Goal: Use online tool/utility: Utilize a website feature to perform a specific function

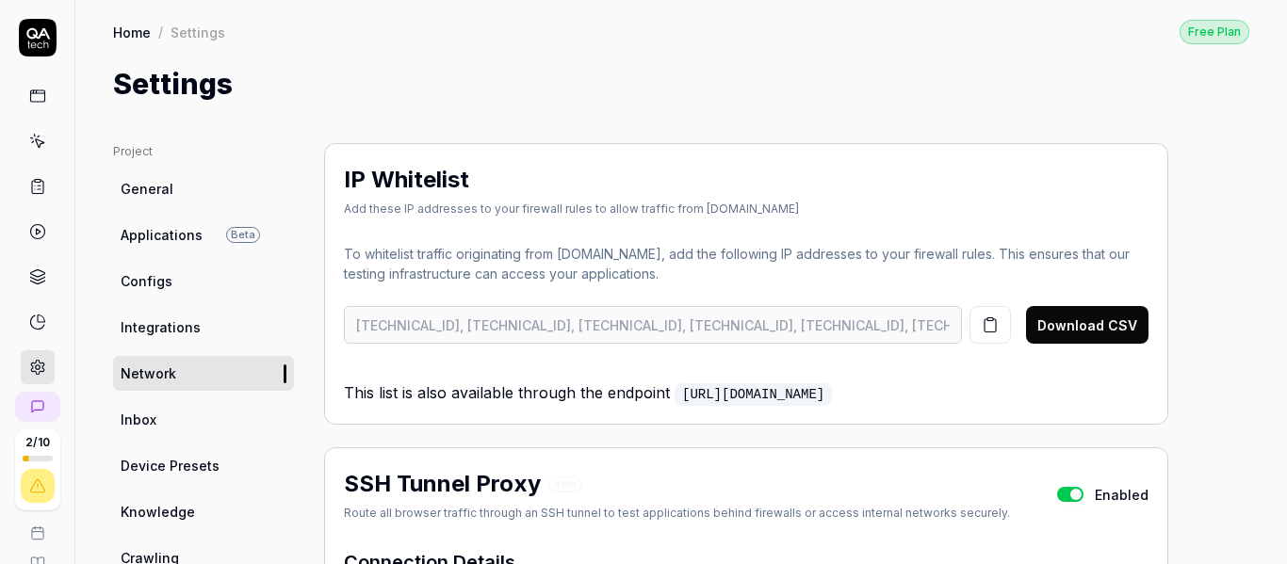
scroll to position [471, 0]
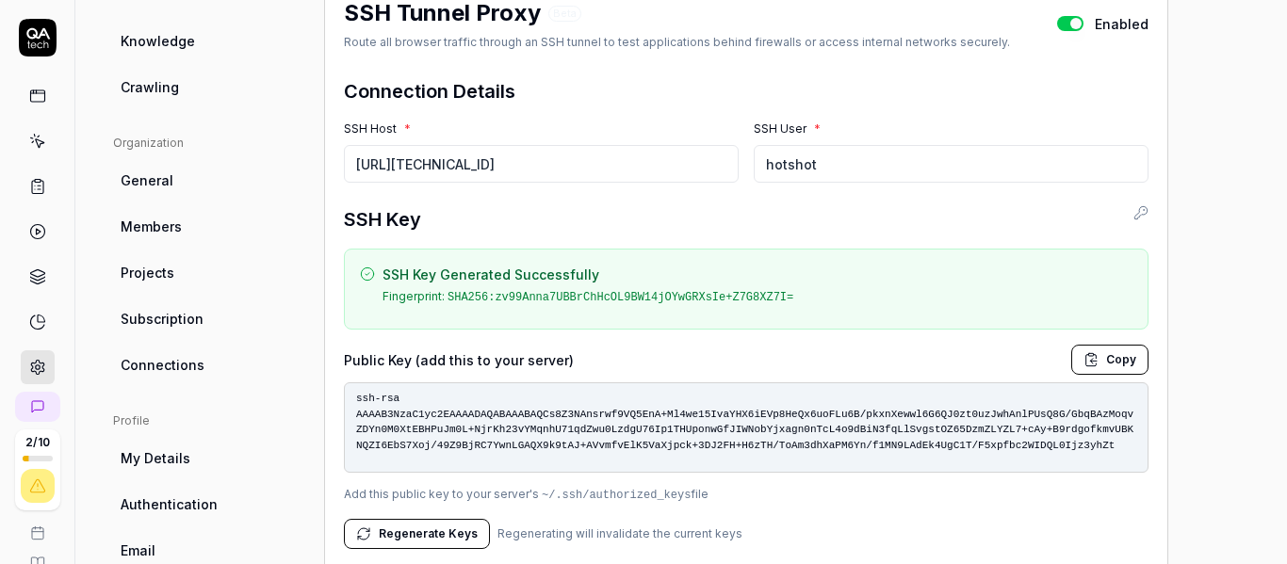
drag, startPoint x: 942, startPoint y: 448, endPoint x: 344, endPoint y: 385, distance: 601.4
click at [344, 385] on textarea "ssh-rsa AAAAB3NzaC1yc2EAAAADAQABAAABAQCs8Z3NAnsrwf9VQ5EnA+Ml4we15IvaYHX6iEVp8He…" at bounding box center [746, 427] width 804 height 90
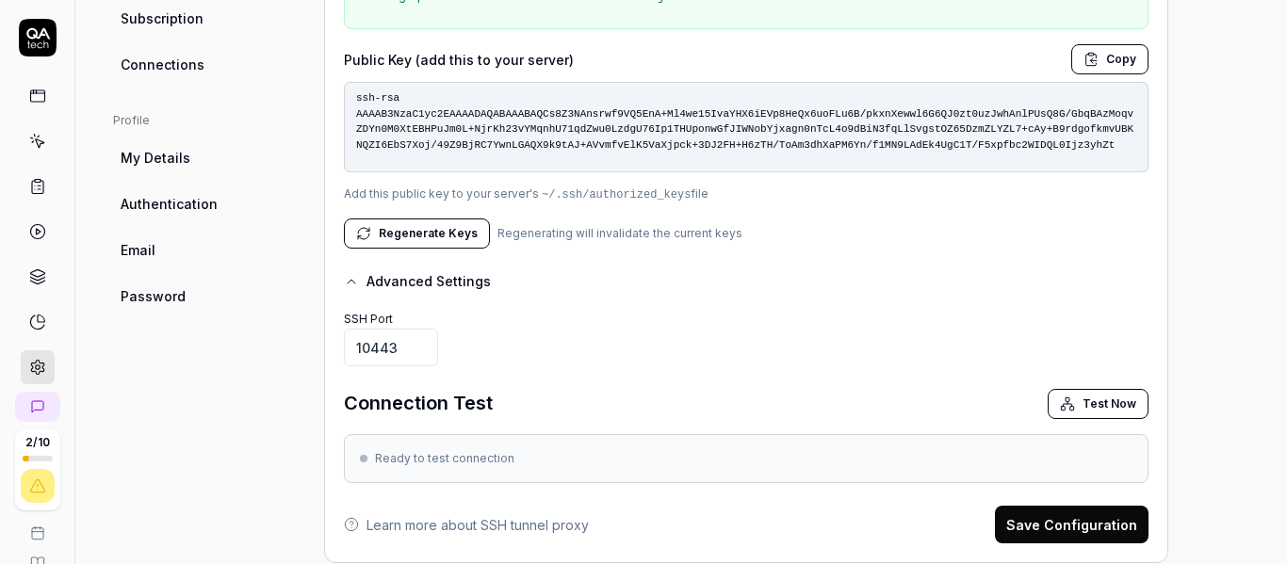
scroll to position [805, 0]
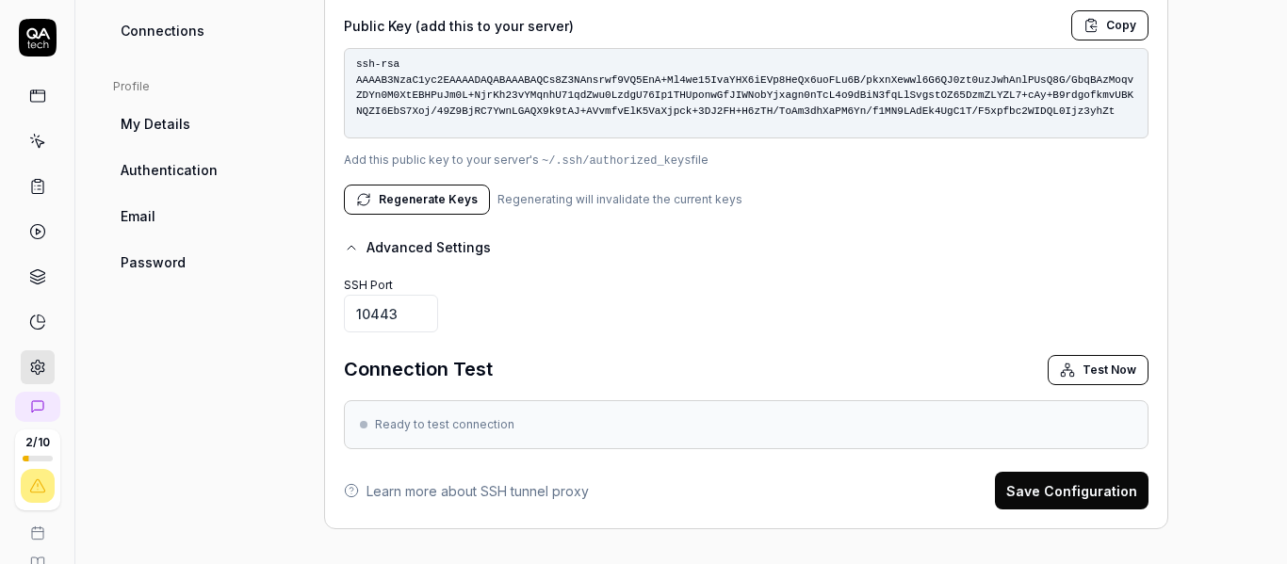
click at [1091, 364] on button "Test Now" at bounding box center [1097, 370] width 101 height 30
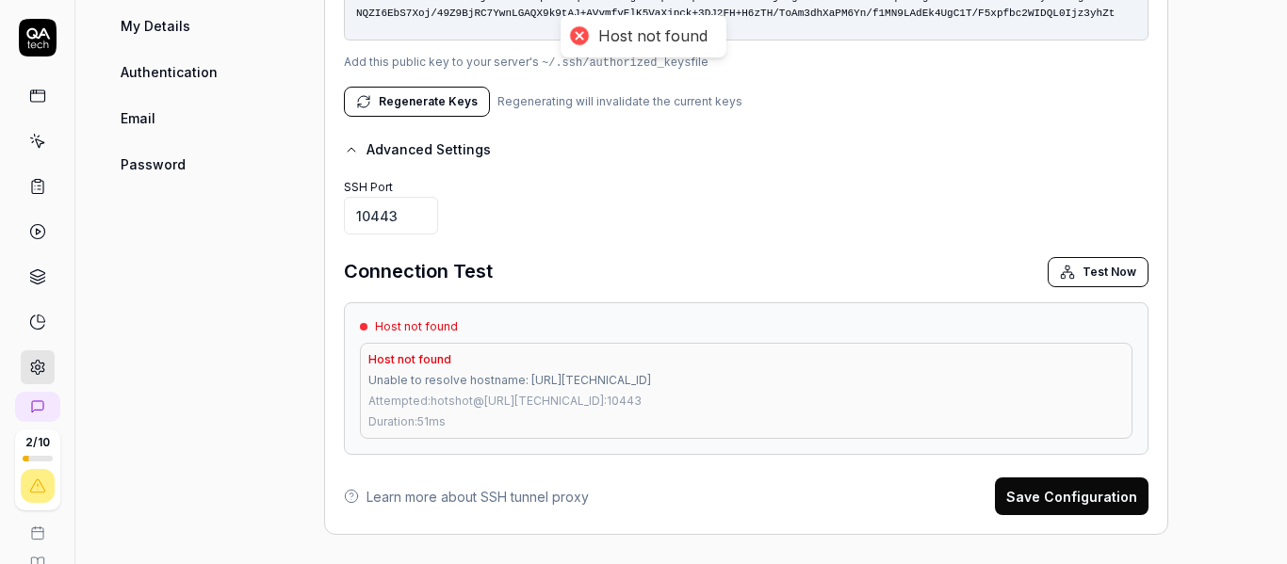
scroll to position [909, 0]
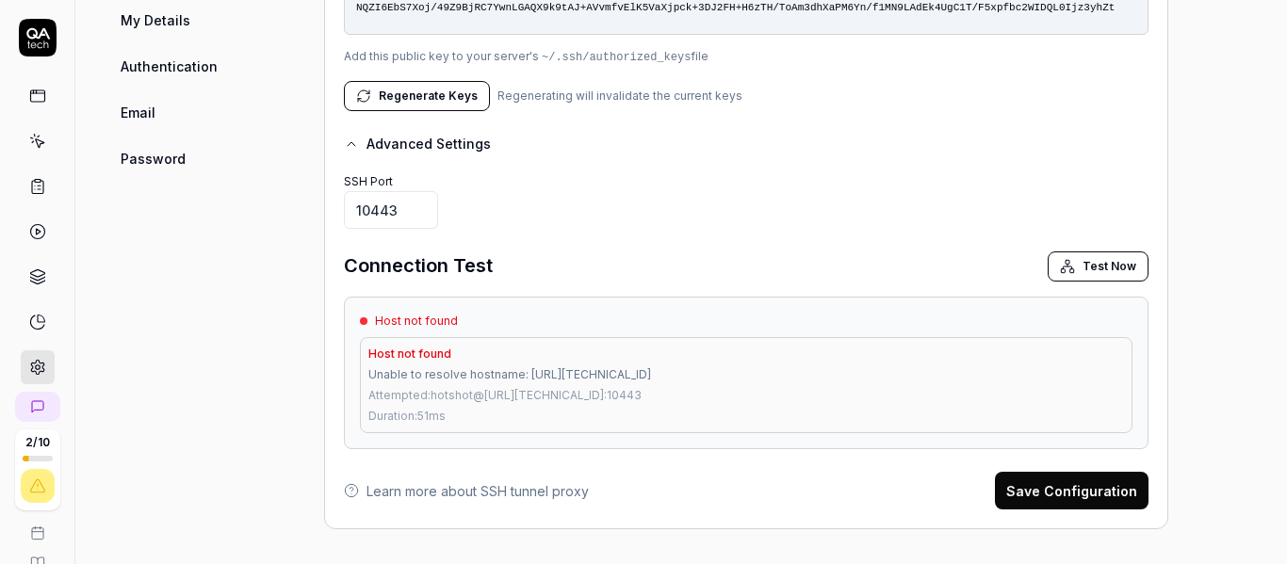
click at [440, 394] on div "Attempted: hotshot @ http://10.190.83.12/eDistrict : 10443" at bounding box center [745, 395] width 755 height 17
drag, startPoint x: 440, startPoint y: 394, endPoint x: 675, endPoint y: 393, distance: 235.5
click at [675, 393] on div "Attempted: hotshot @ http://10.190.83.12/eDistrict : 10443" at bounding box center [745, 395] width 755 height 17
copy div "hotshot @ http://10.190.83.12/eDistrict : 10443"
drag, startPoint x: 403, startPoint y: 214, endPoint x: 269, endPoint y: 210, distance: 133.8
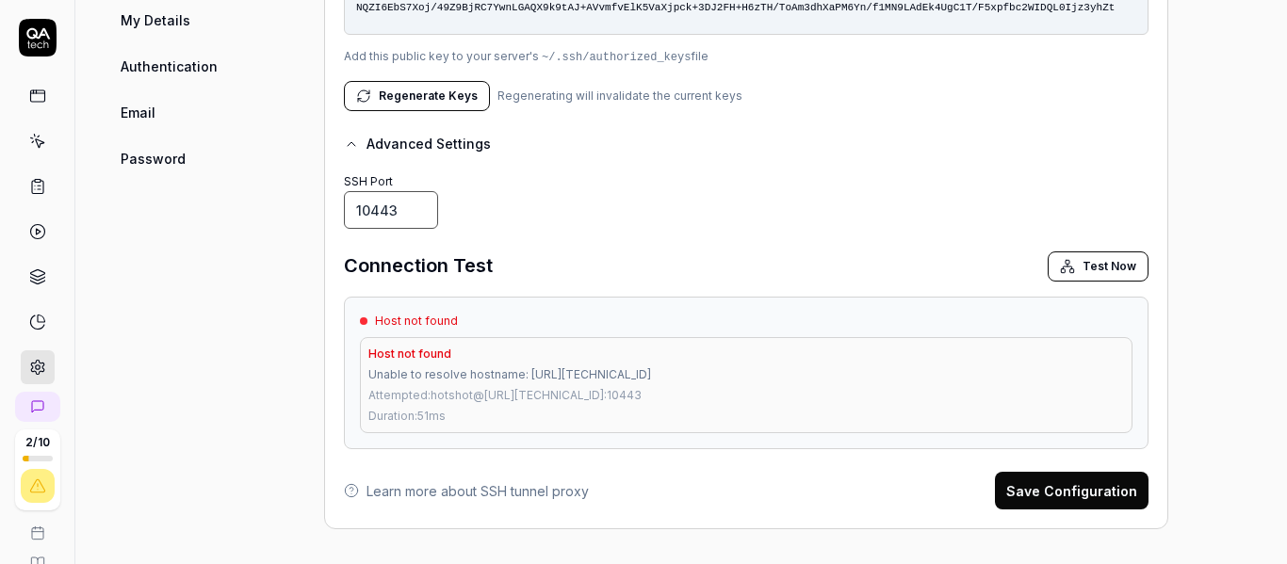
type input "22"
click at [568, 206] on div "SSH Port 22" at bounding box center [746, 199] width 804 height 60
click at [1071, 266] on icon "button" at bounding box center [1067, 266] width 15 height 15
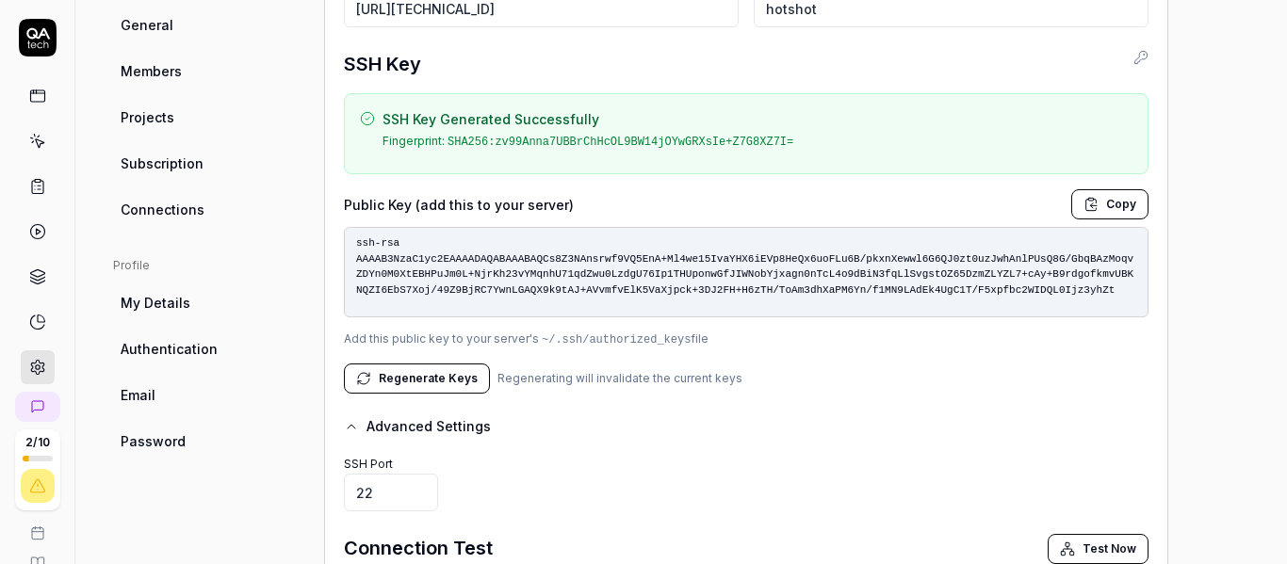
scroll to position [815, 0]
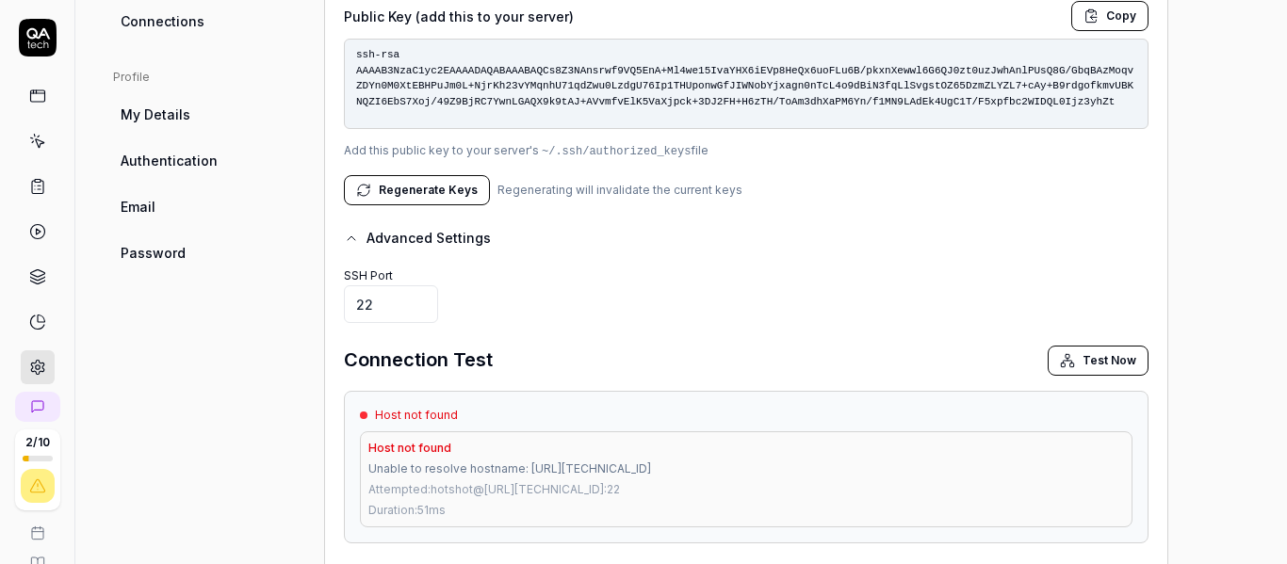
click at [1099, 351] on button "Test Now" at bounding box center [1097, 361] width 101 height 30
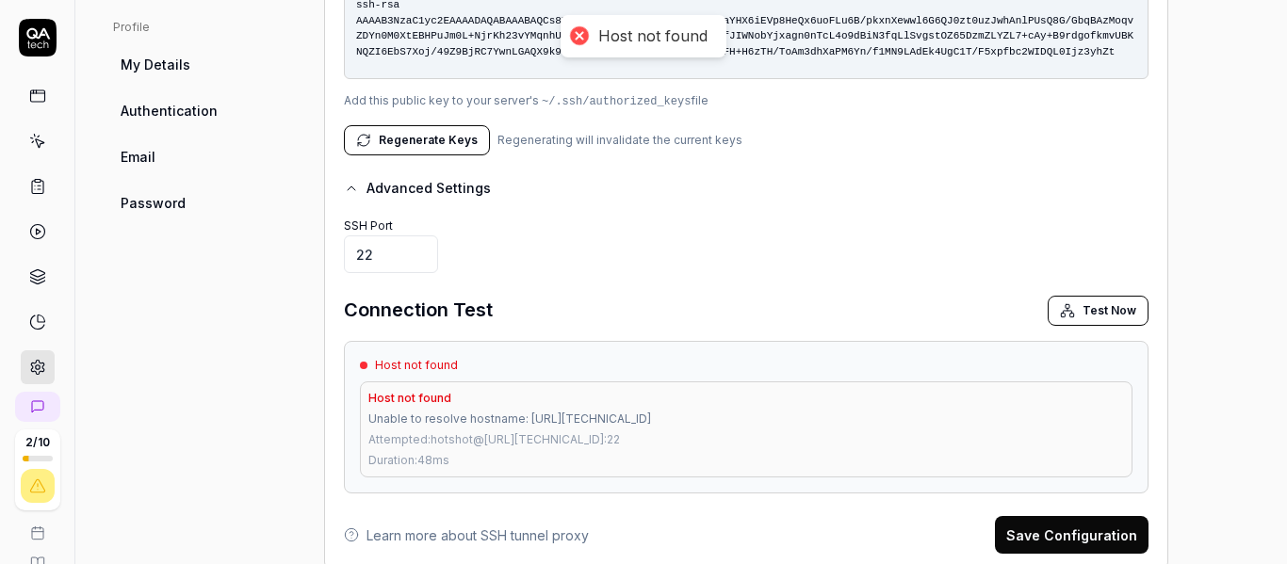
scroll to position [909, 0]
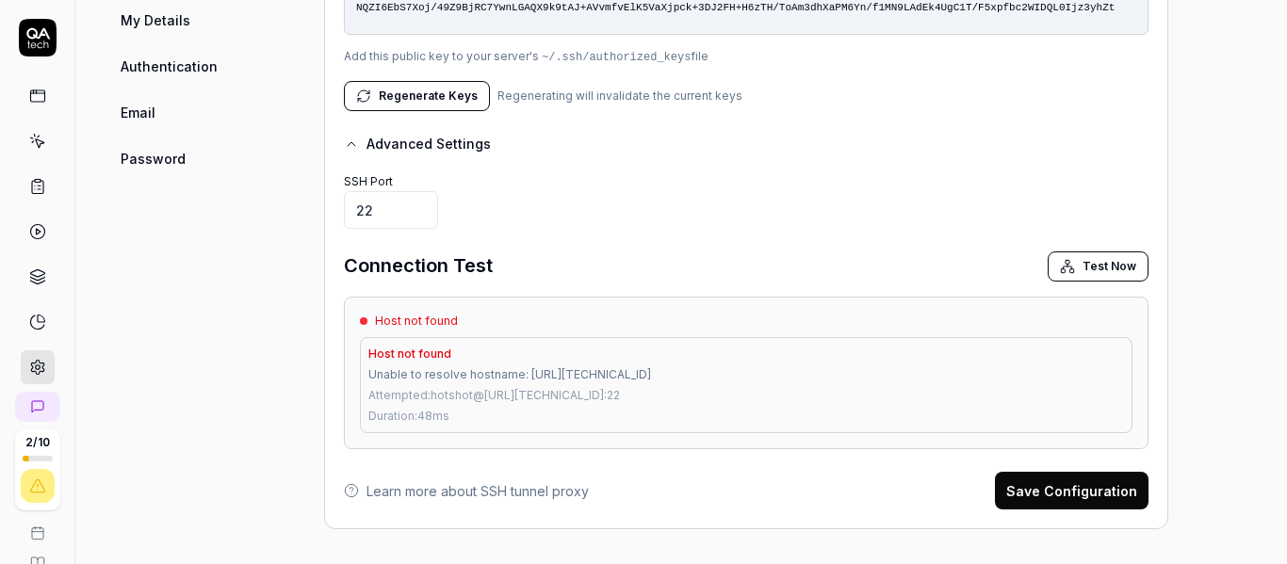
click at [350, 487] on icon at bounding box center [351, 490] width 15 height 15
click at [400, 494] on link "Learn more about SSH tunnel proxy" at bounding box center [477, 491] width 222 height 20
click at [352, 141] on icon "button" at bounding box center [351, 144] width 15 height 15
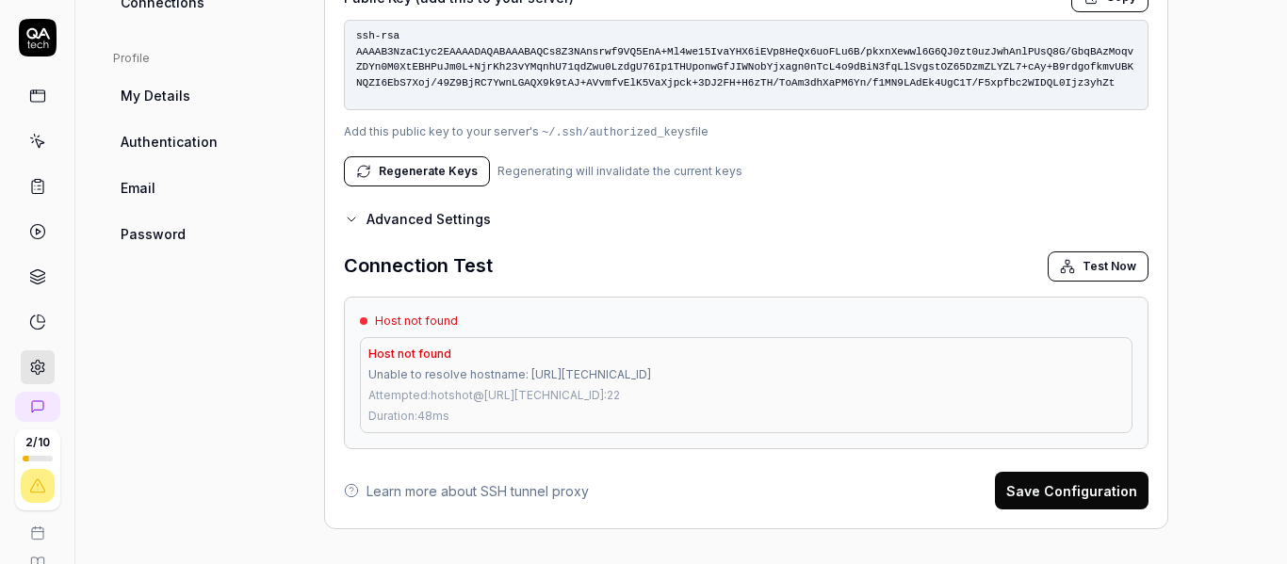
click at [1097, 264] on button "Test Now" at bounding box center [1097, 266] width 101 height 30
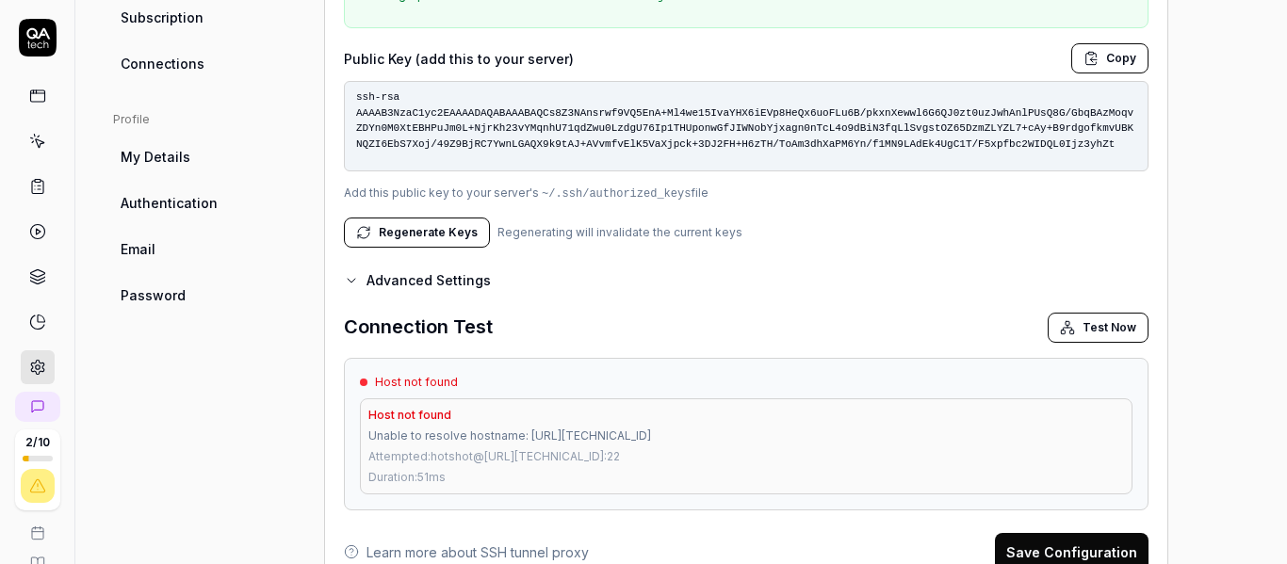
scroll to position [645, 0]
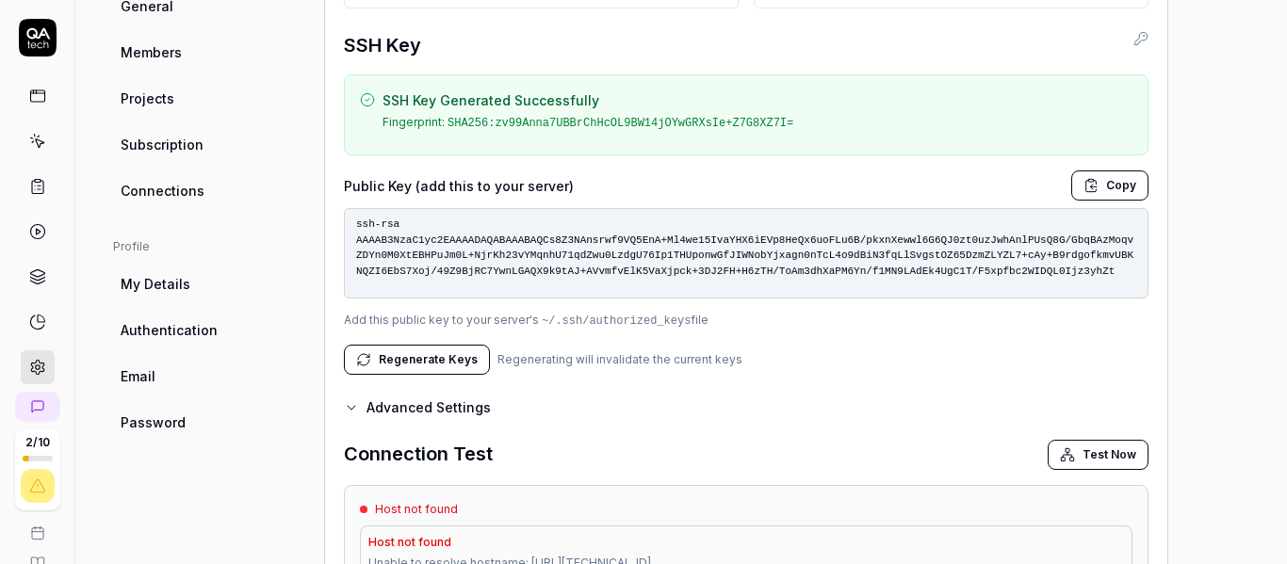
drag, startPoint x: 936, startPoint y: 273, endPoint x: 354, endPoint y: 211, distance: 585.4
click at [354, 211] on textarea "ssh-rsa AAAAB3NzaC1yc2EAAAADAQABAAABAQCs8Z3NAnsrwf9VQ5EnA+Ml4we15IvaYHX6iEVp8He…" at bounding box center [746, 253] width 804 height 90
click at [1101, 186] on button "Copy" at bounding box center [1109, 185] width 77 height 30
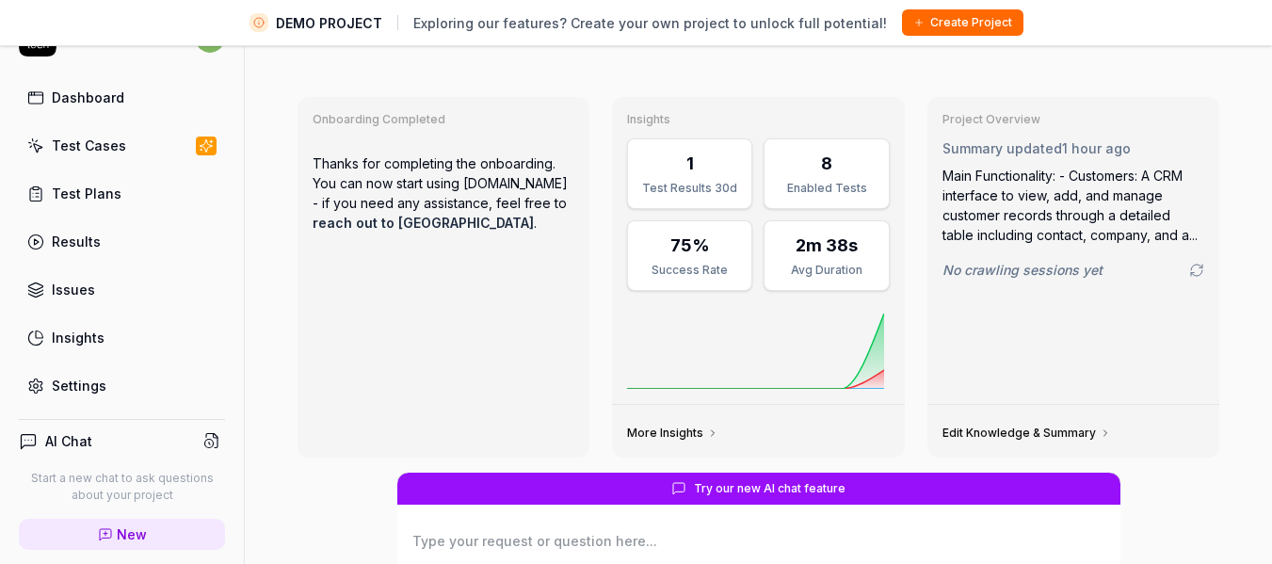
type textarea "*"
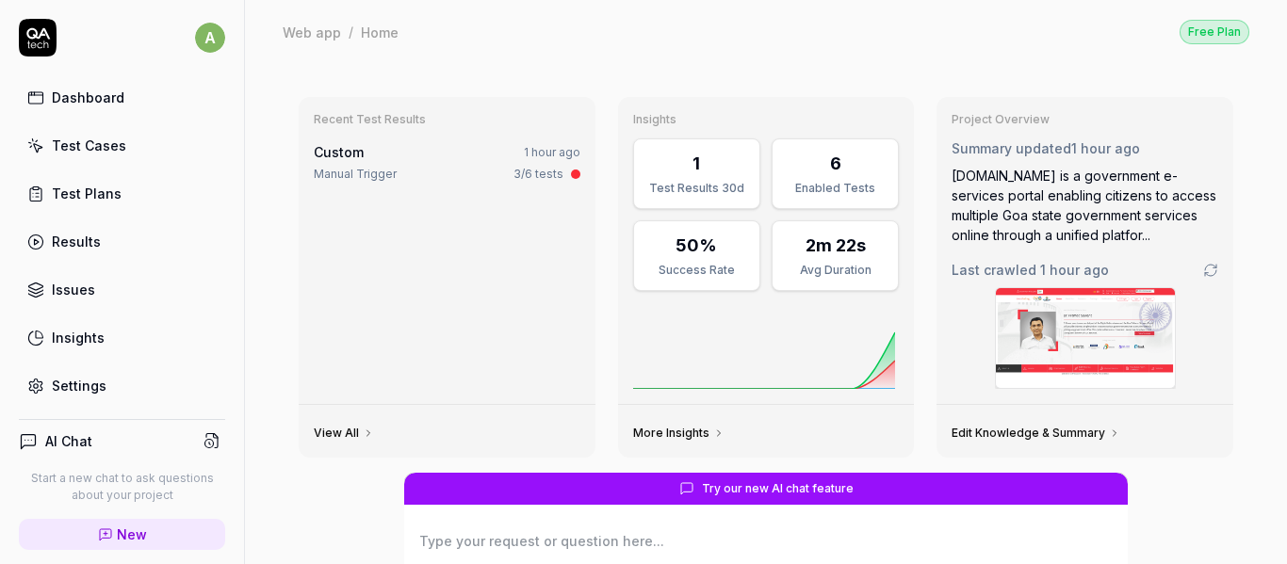
type textarea "*"
